Goal: Information Seeking & Learning: Find specific fact

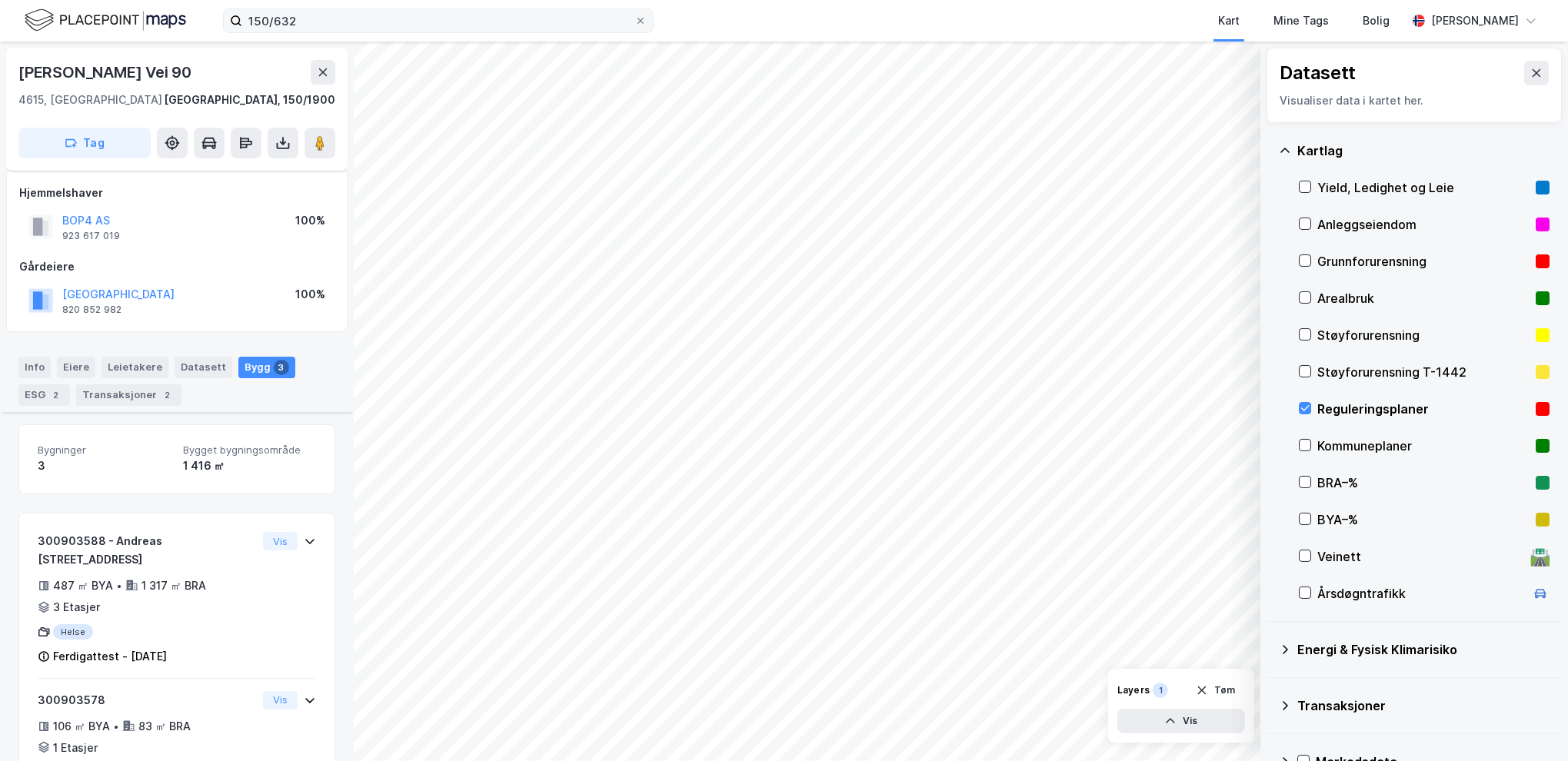
scroll to position [203, 0]
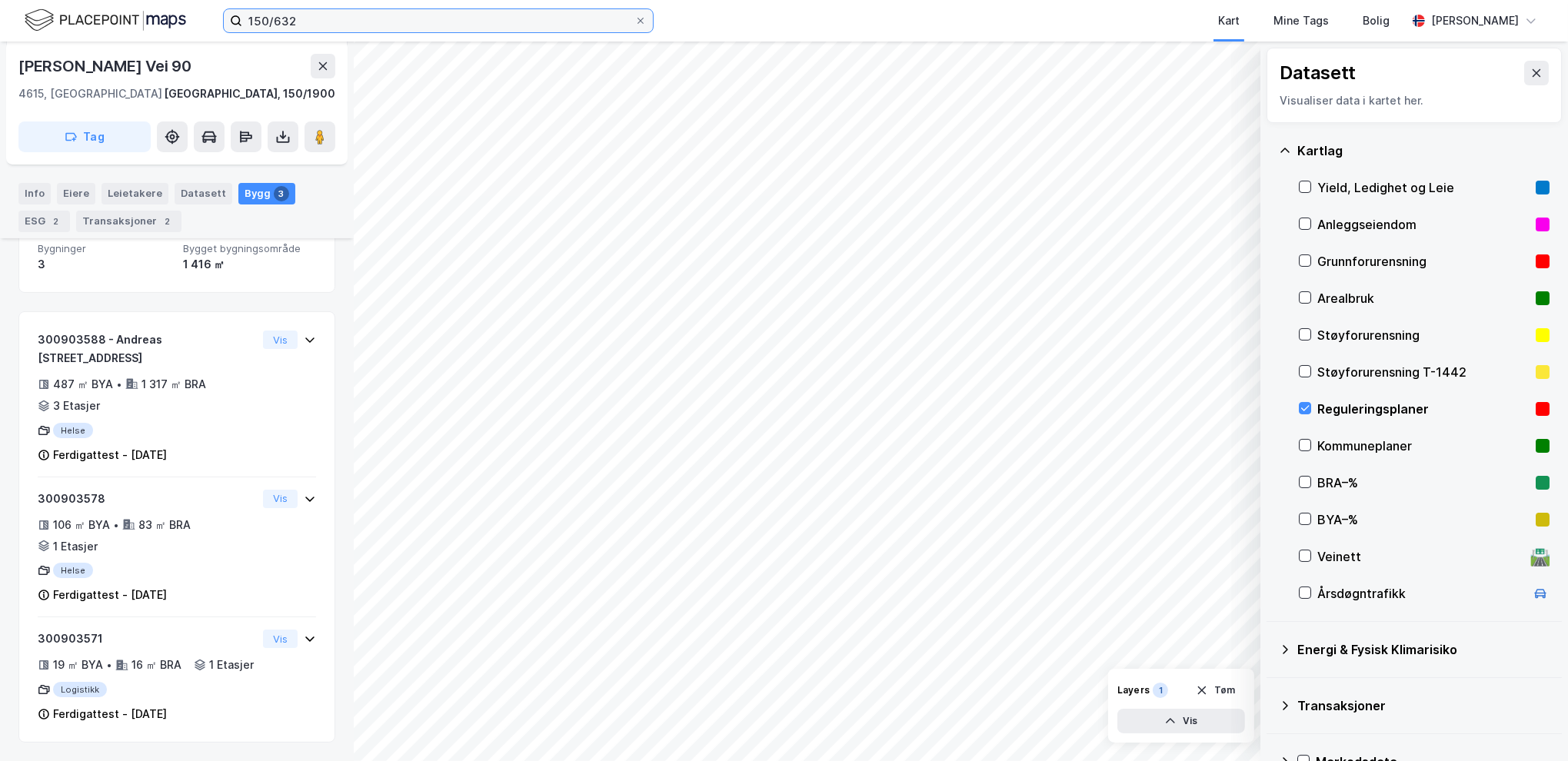
click at [329, 23] on input "150/632" at bounding box center [438, 21] width 392 height 23
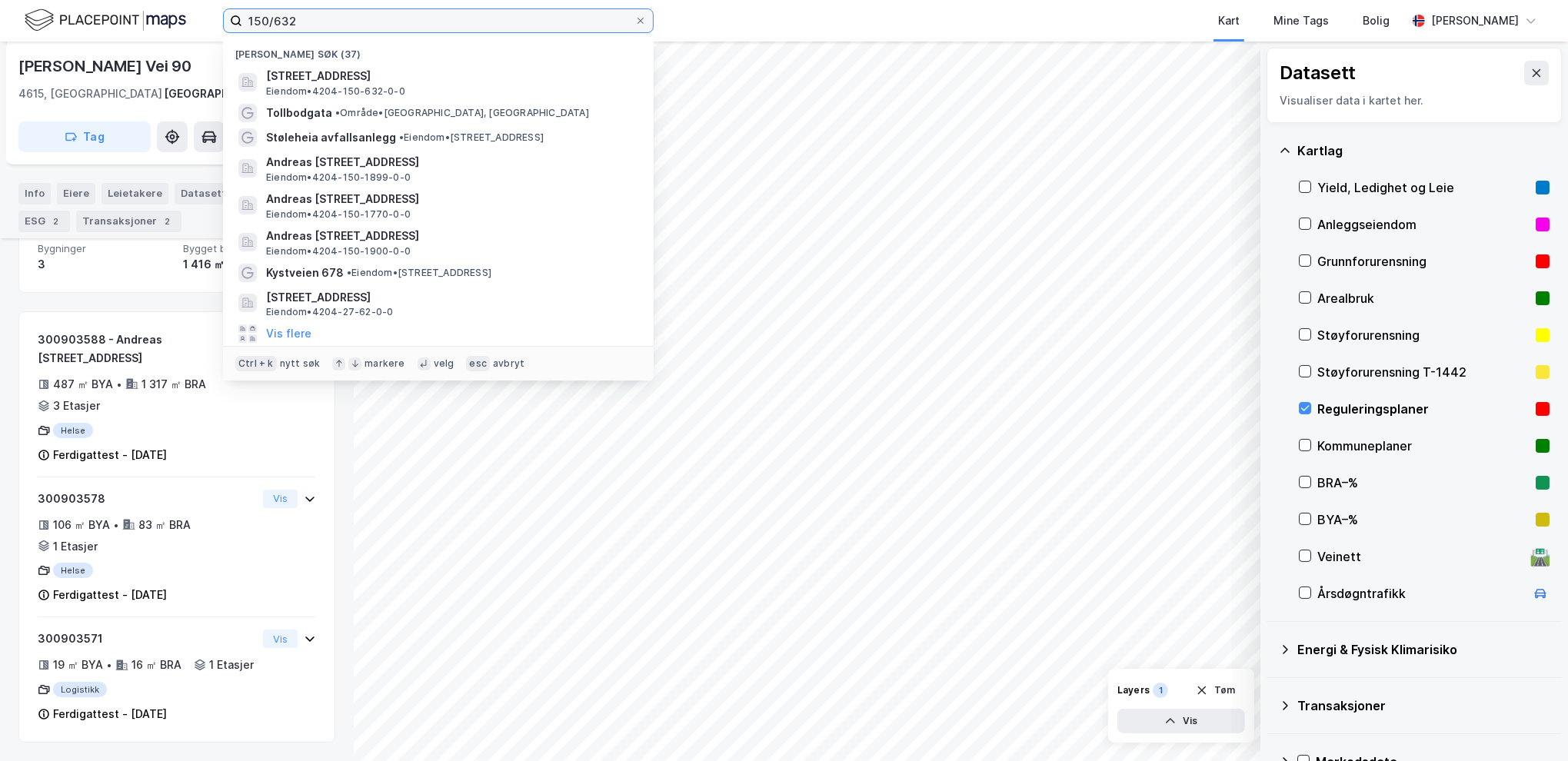
click at [329, 23] on input "150/632" at bounding box center [438, 21] width 392 height 23
click at [333, 16] on input "150/632" at bounding box center [438, 21] width 392 height 23
drag, startPoint x: 333, startPoint y: 20, endPoint x: 192, endPoint y: 12, distance: 141.2
click at [192, 12] on div "150/632 Nylige søk (37) [STREET_ADDRESS] • 4204-150-632-0-0 [GEOGRAPHIC_DATA] •…" at bounding box center [784, 21] width 1568 height 42
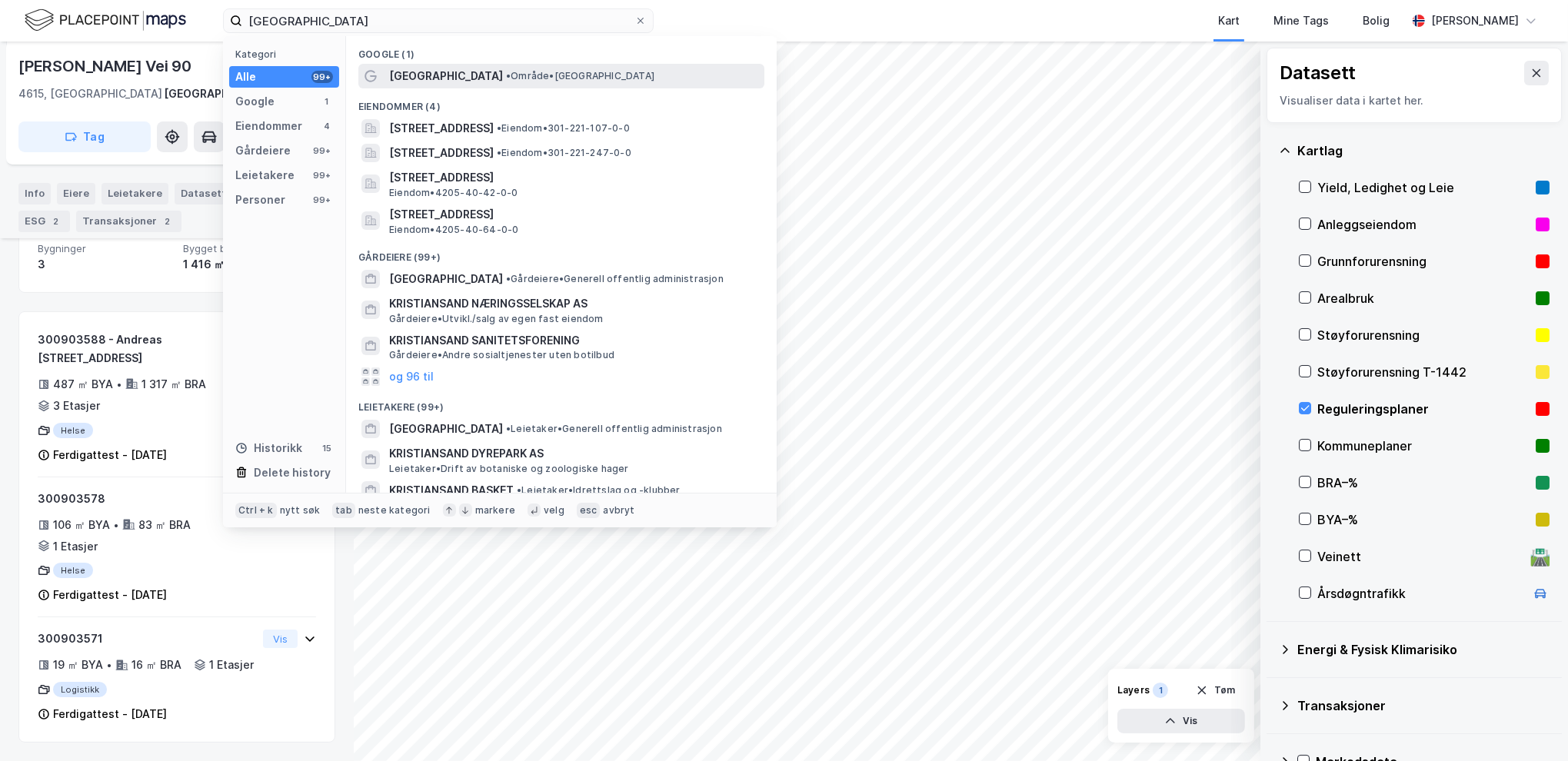
click at [421, 80] on span "[GEOGRAPHIC_DATA]" at bounding box center [445, 75] width 114 height 18
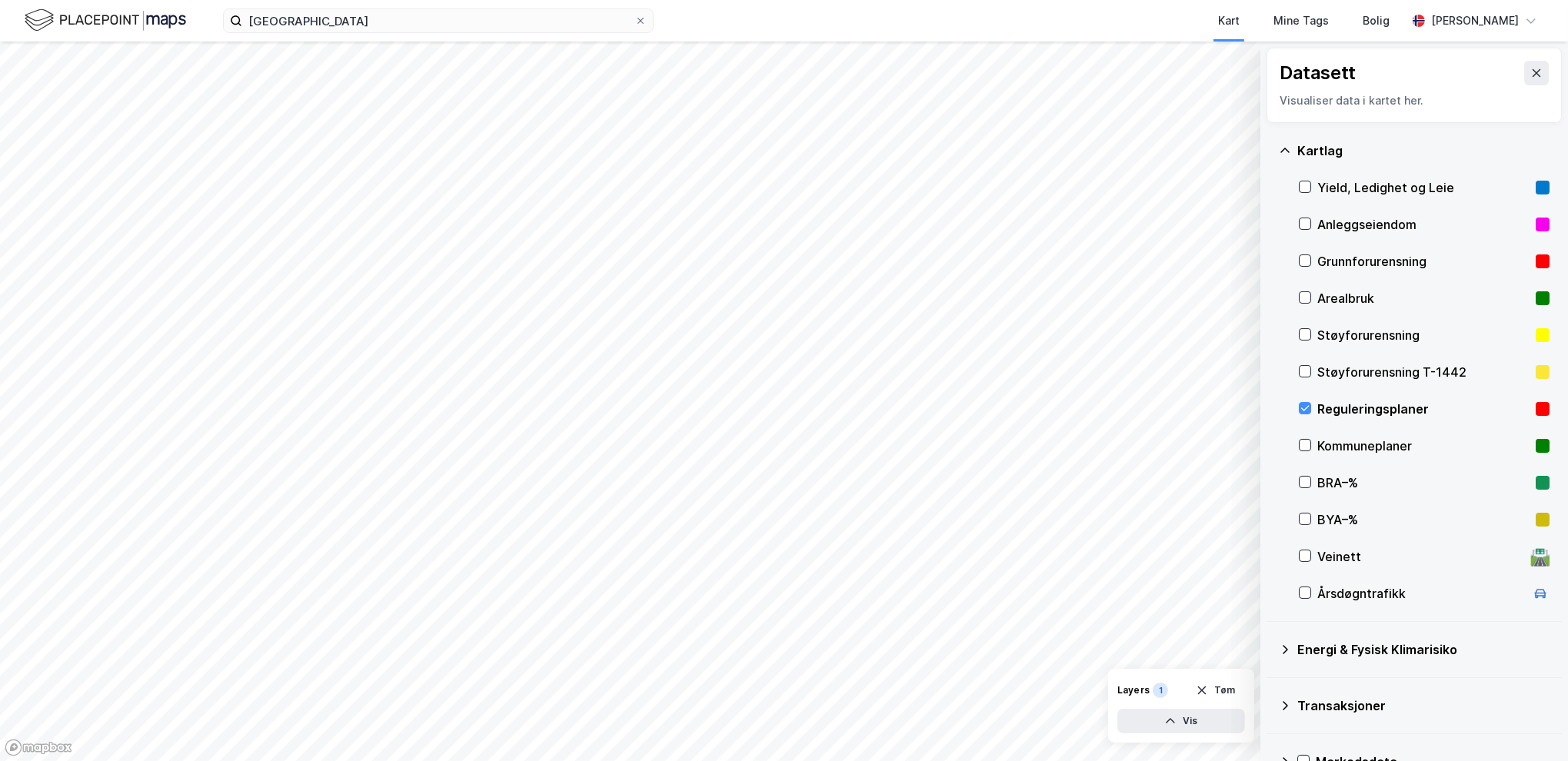
click at [414, 760] on html "kristiansand Kart Mine Tags Bolig [PERSON_NAME] © Mapbox © OpenStreetMap Improv…" at bounding box center [784, 380] width 1568 height 761
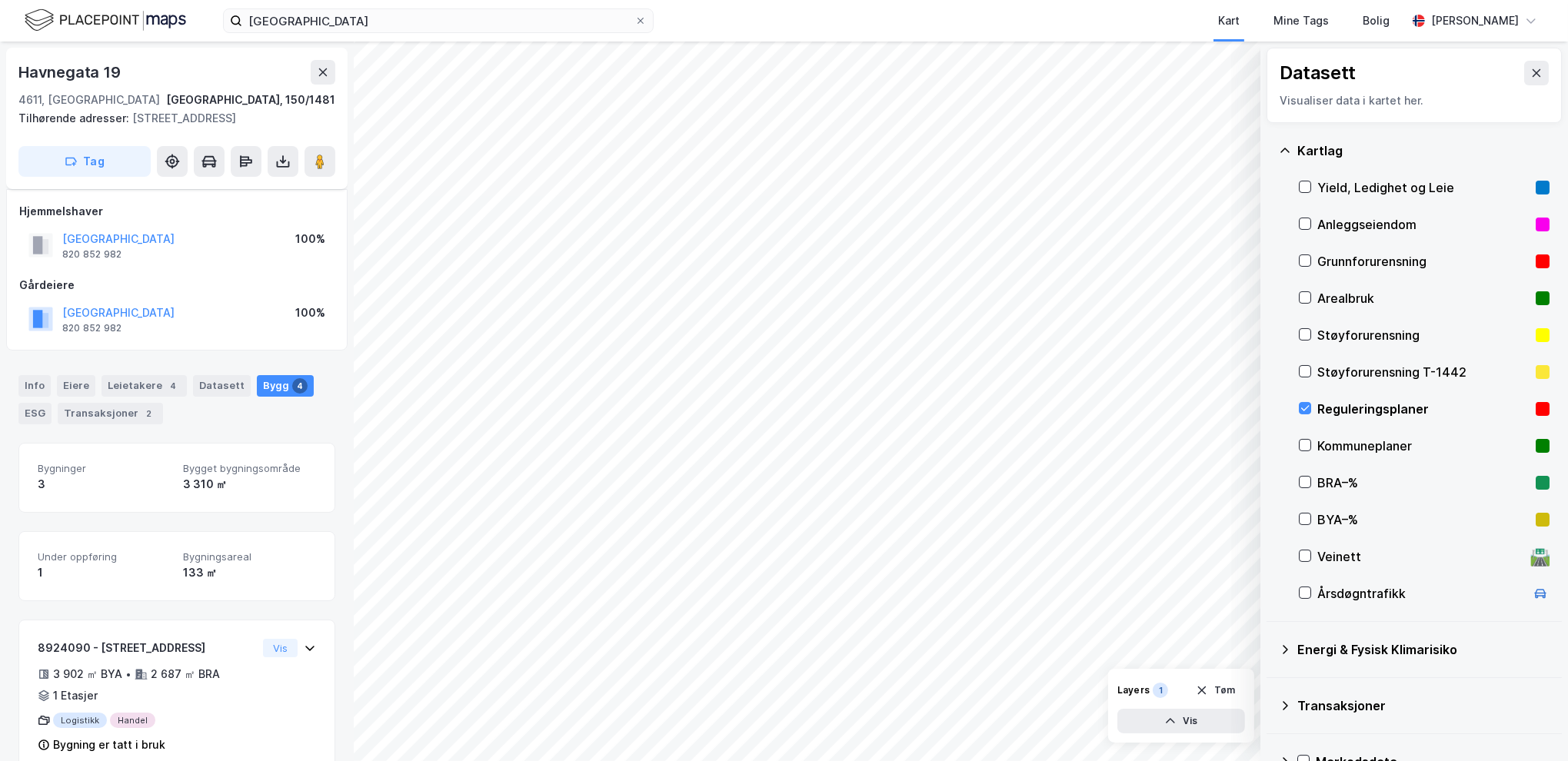
scroll to position [203, 0]
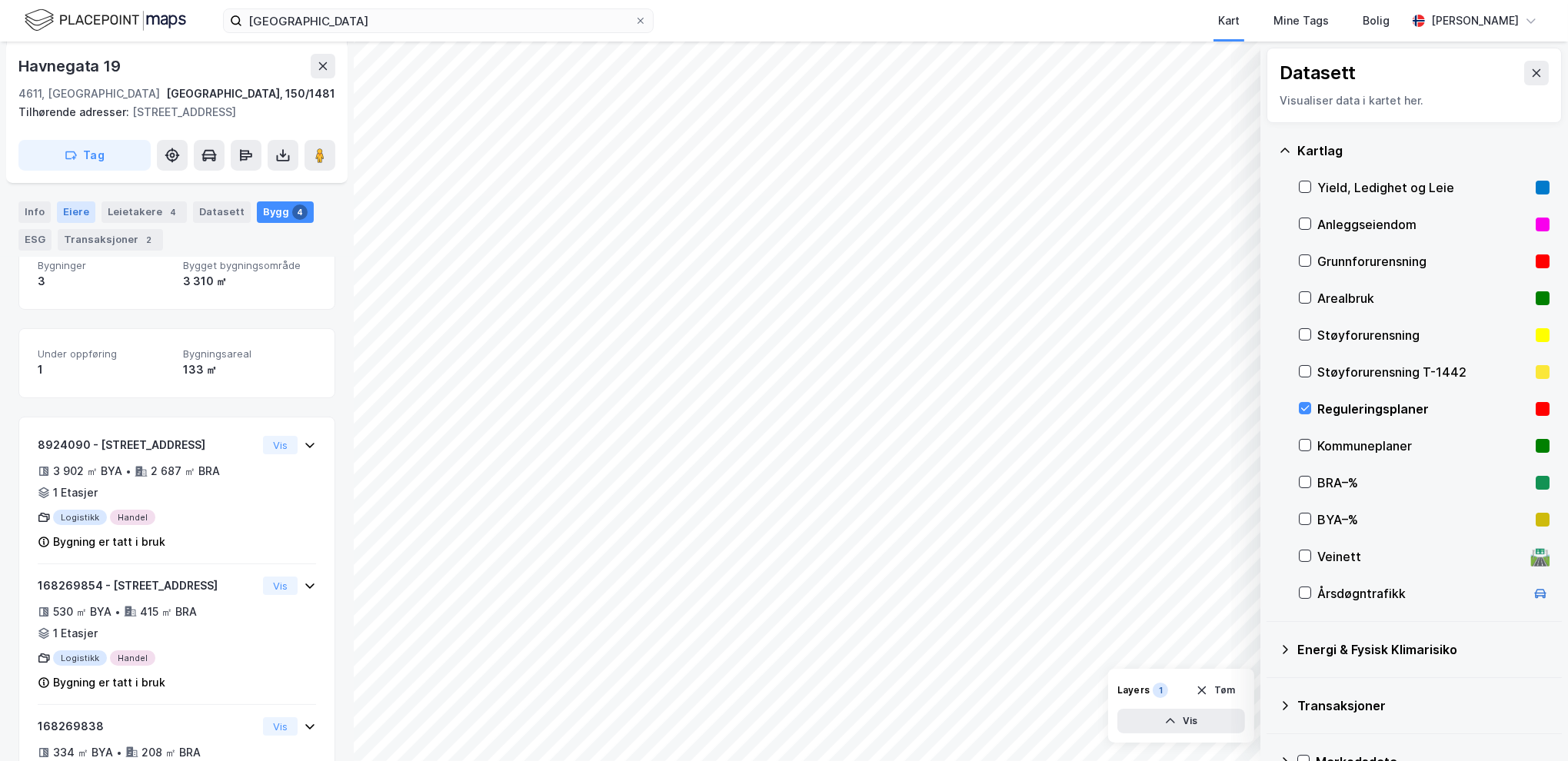
click at [62, 208] on div "Eiere" at bounding box center [76, 212] width 38 height 22
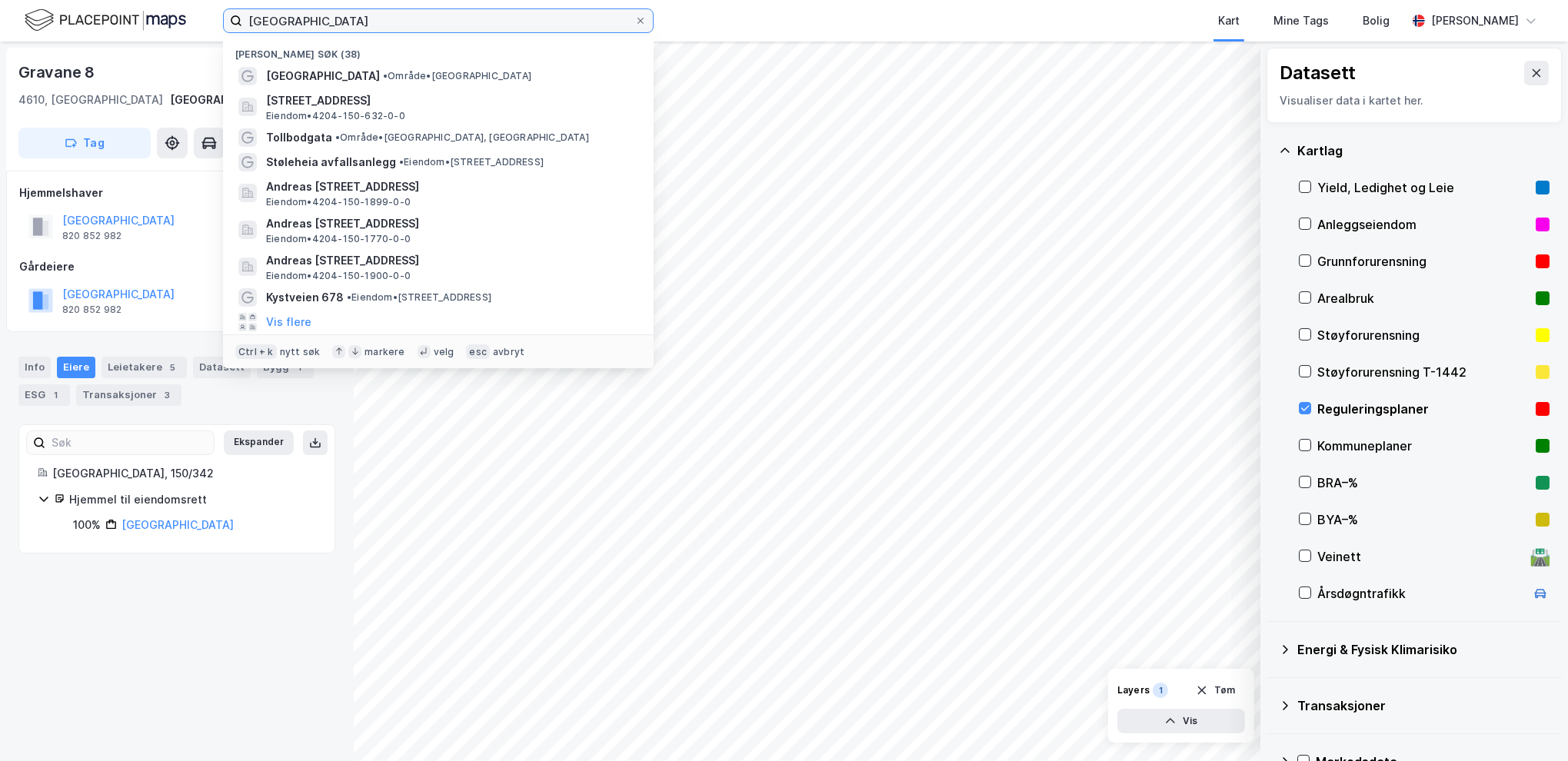
click at [391, 28] on input "[GEOGRAPHIC_DATA]" at bounding box center [438, 21] width 392 height 23
drag, startPoint x: 391, startPoint y: 26, endPoint x: 212, endPoint y: 14, distance: 179.4
click at [212, 14] on div "kristiansand Nylige søk (38) [GEOGRAPHIC_DATA] • Område • [STREET_ADDRESS] • 42…" at bounding box center [784, 21] width 1568 height 42
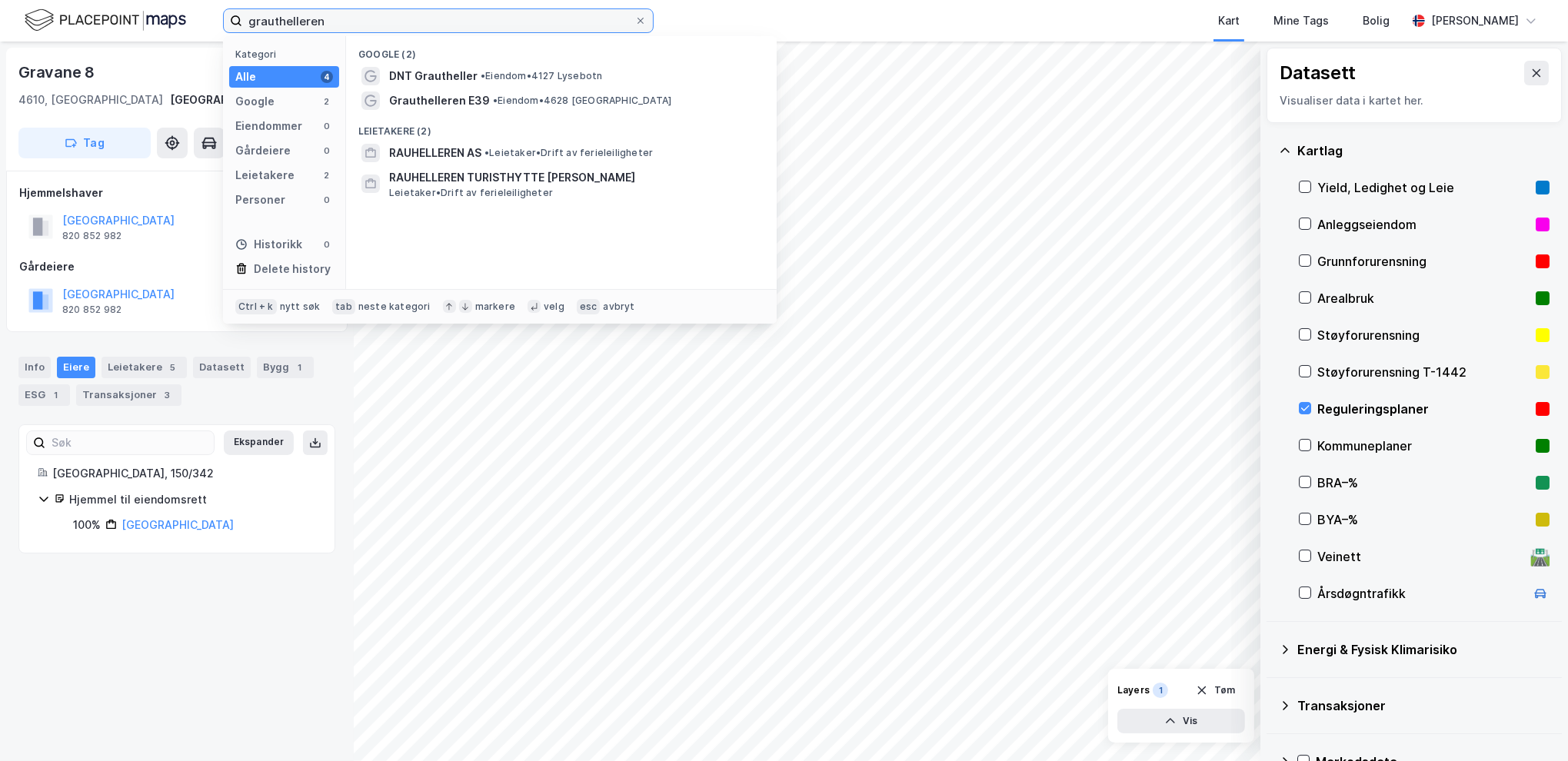
type input "grauthelleren"
click at [331, 19] on input "grauthelleren" at bounding box center [438, 21] width 392 height 23
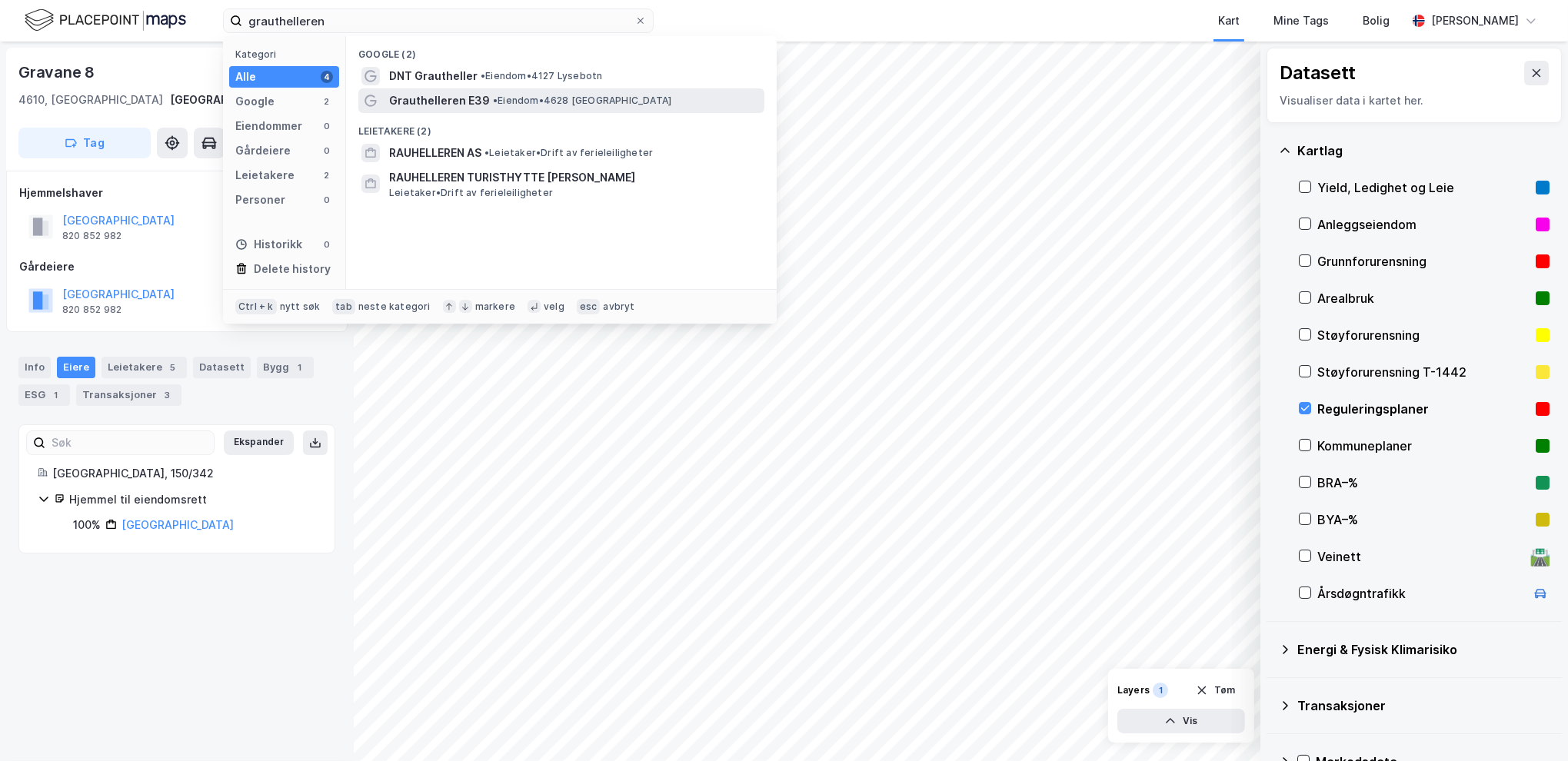
click at [647, 99] on div "Grauthelleren E39 • Eiendom • 4628 [GEOGRAPHIC_DATA]" at bounding box center [575, 100] width 372 height 18
